Goal: Find specific page/section: Find specific page/section

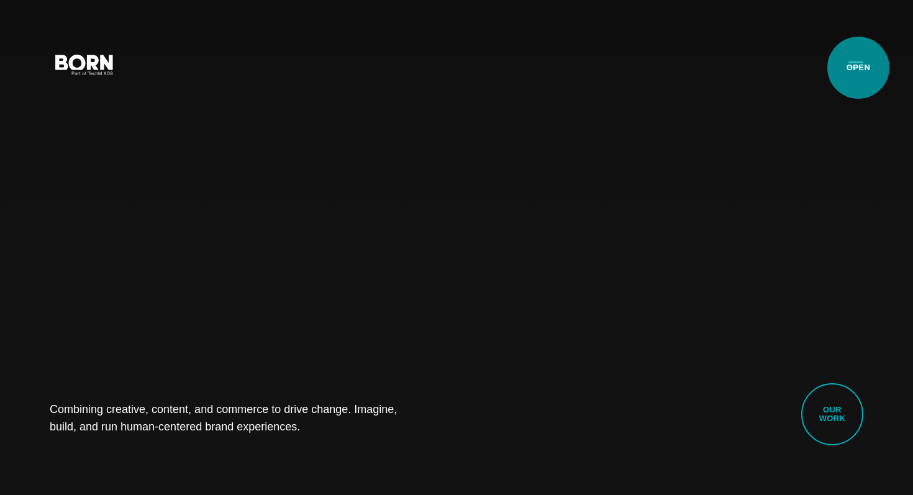
click at [859, 68] on button "Primary Menu" at bounding box center [856, 64] width 30 height 26
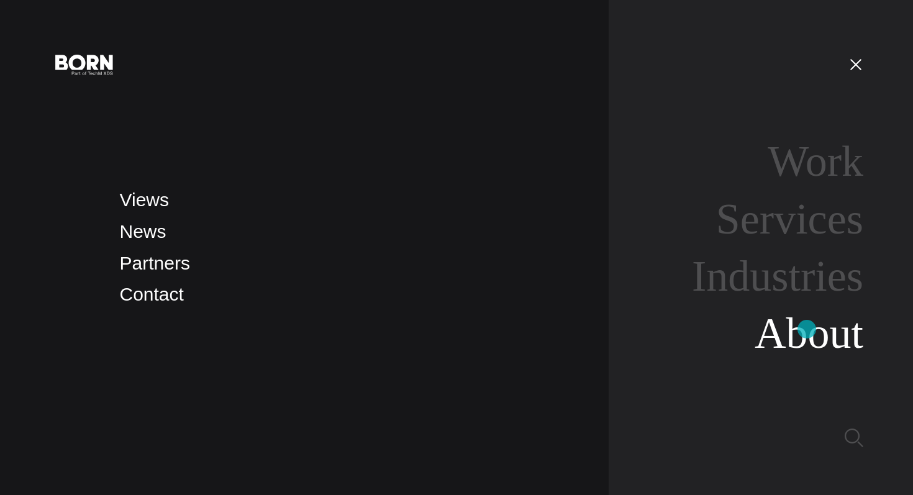
click at [807, 329] on link "About" at bounding box center [809, 333] width 109 height 48
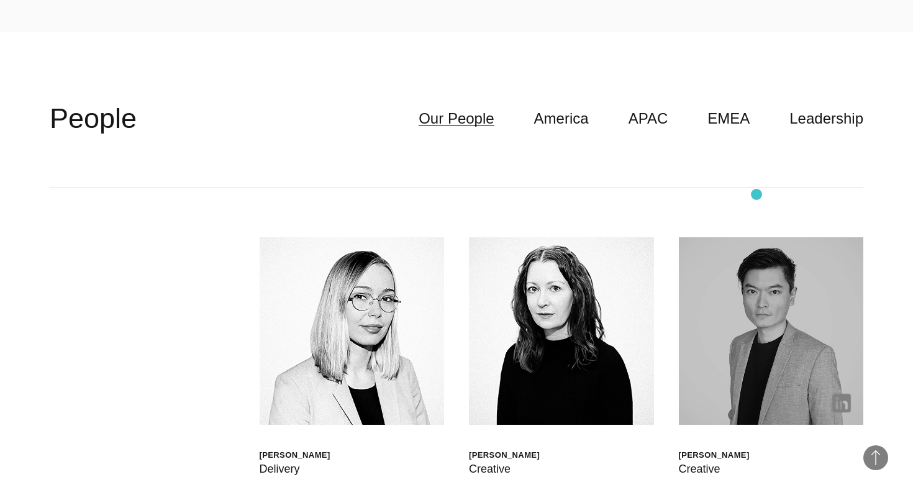
scroll to position [3333, 0]
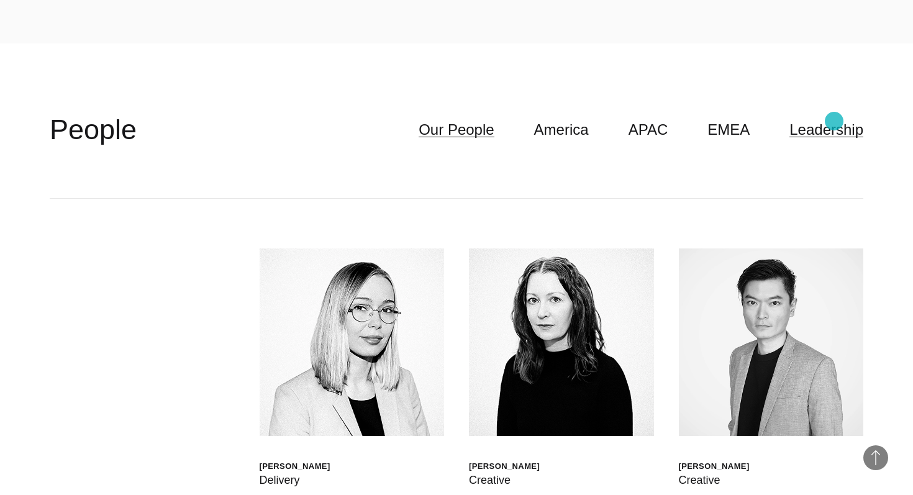
click at [834, 121] on link "Leadership" at bounding box center [827, 130] width 74 height 24
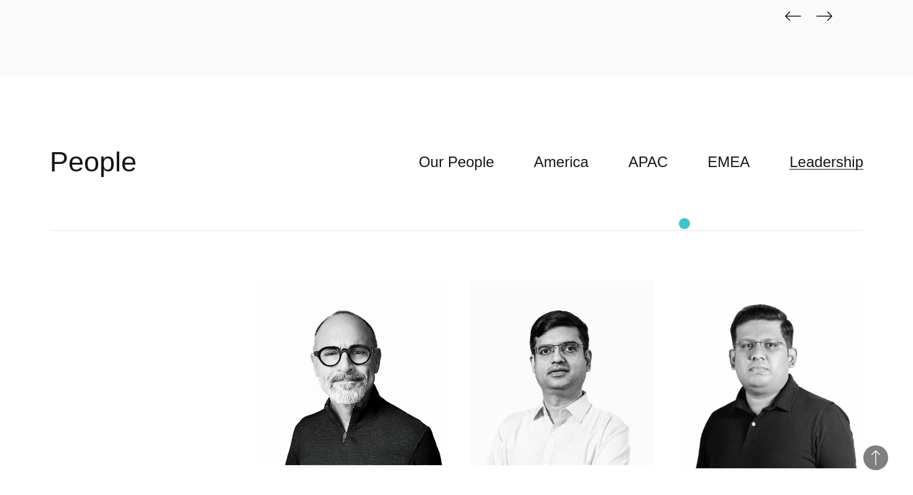
scroll to position [3290, 0]
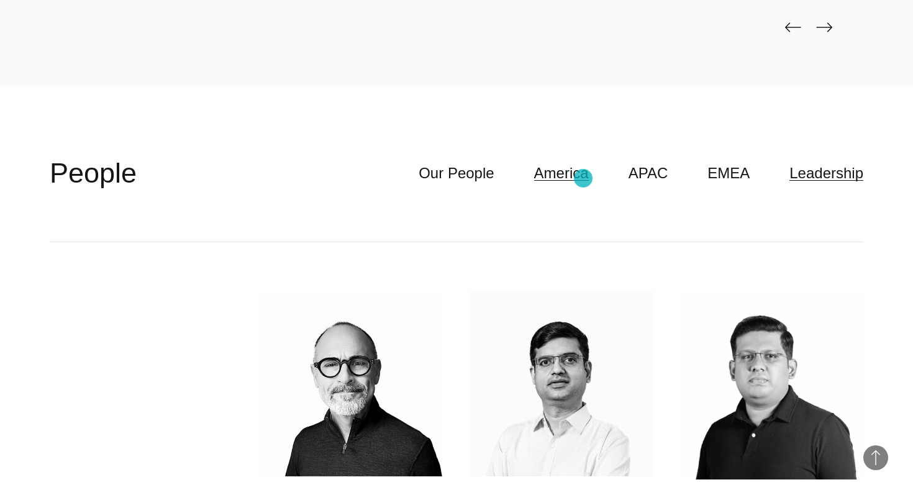
click at [583, 178] on link "America" at bounding box center [561, 174] width 55 height 24
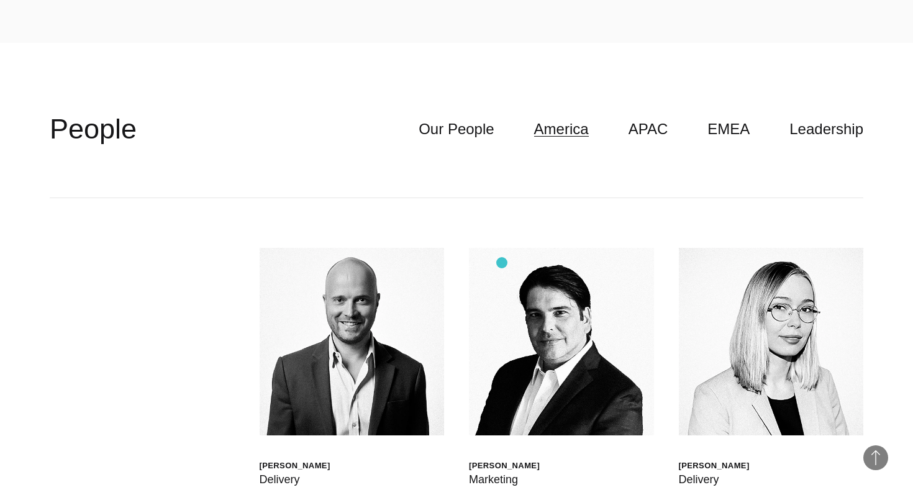
scroll to position [3317, 0]
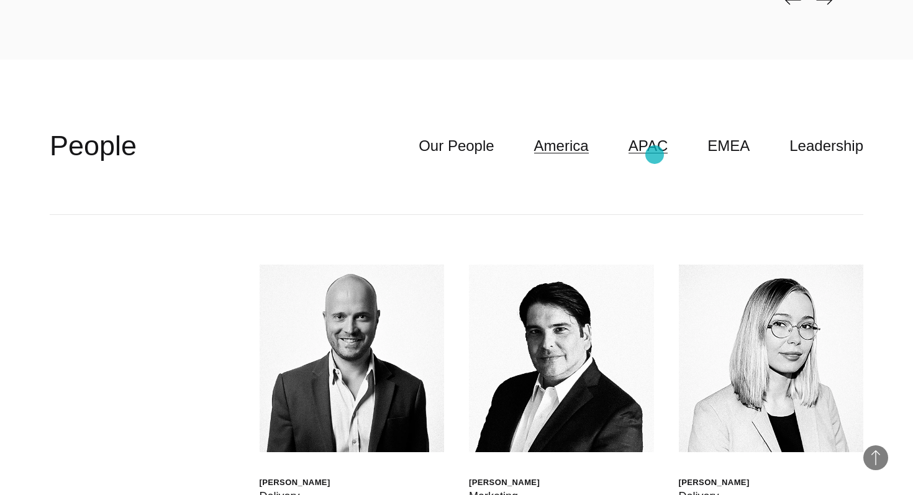
click at [655, 155] on link "APAC" at bounding box center [649, 146] width 40 height 24
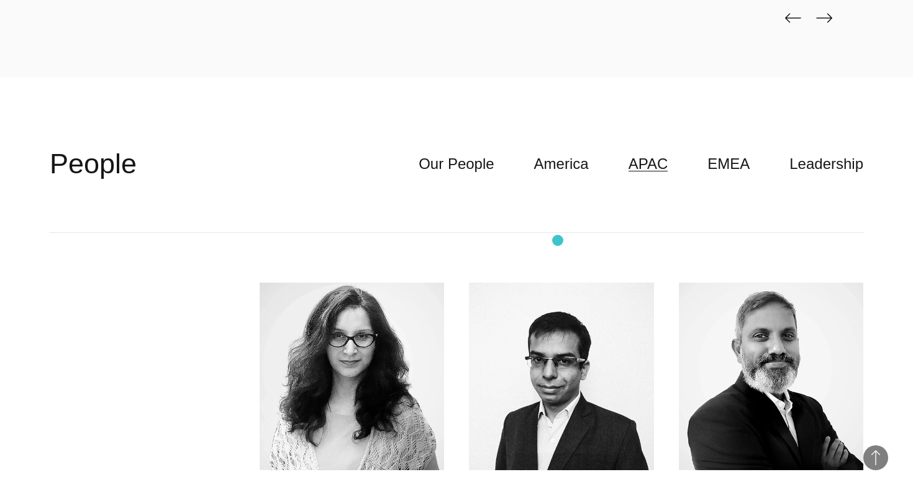
scroll to position [3271, 0]
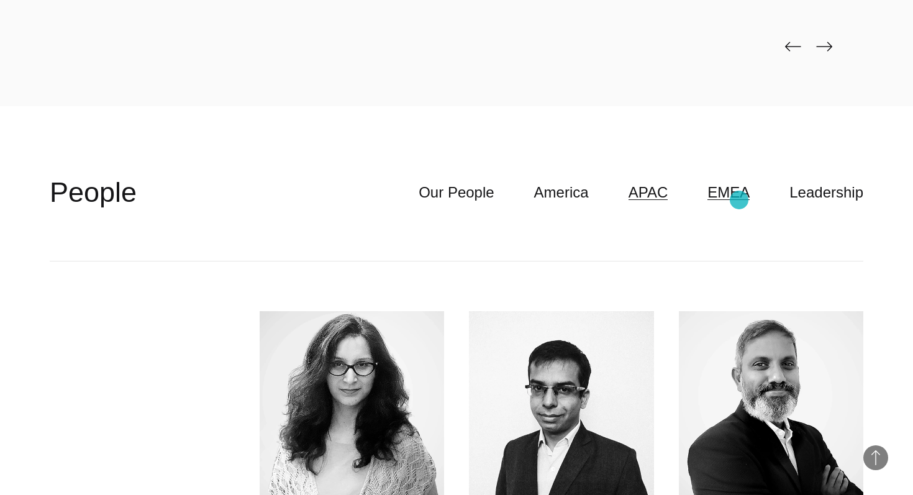
click at [739, 200] on link "EMEA" at bounding box center [729, 193] width 42 height 24
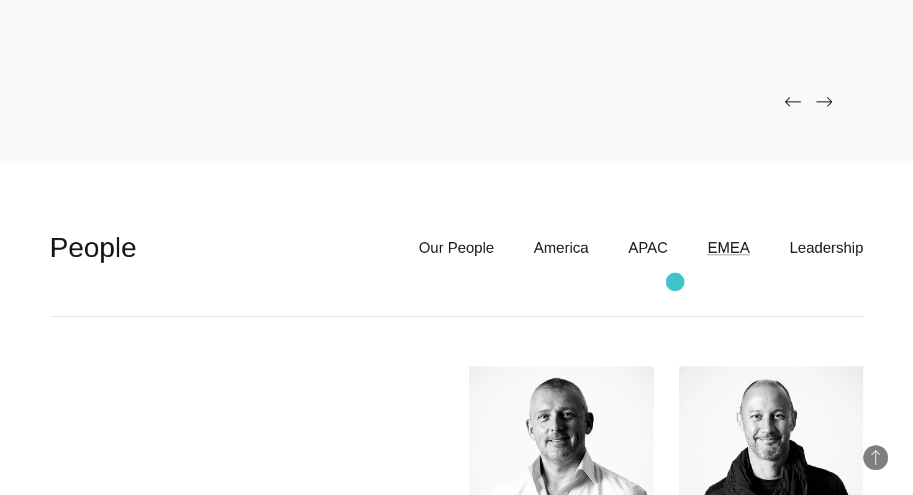
scroll to position [3220, 0]
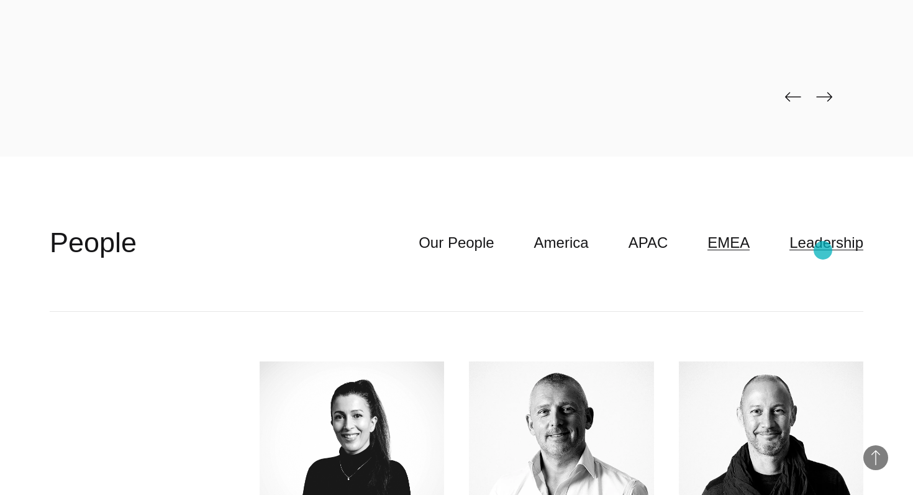
click at [823, 250] on link "Leadership" at bounding box center [827, 243] width 74 height 24
